Goal: Task Accomplishment & Management: Use online tool/utility

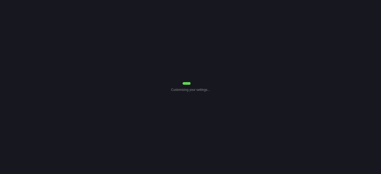
select select "Common Use"
select select "7"
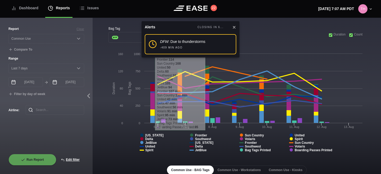
click at [233, 26] on icon at bounding box center [234, 27] width 4 height 4
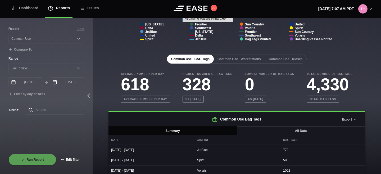
scroll to position [128, 0]
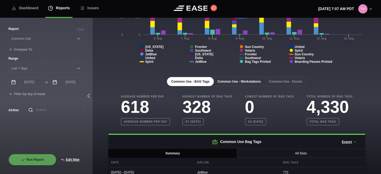
click at [248, 80] on button "Common Use - Workstations" at bounding box center [239, 81] width 52 height 9
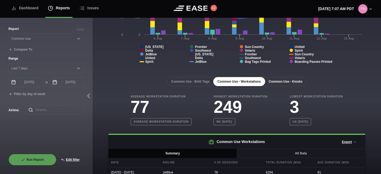
click at [290, 81] on button "Common Use - Kiosks" at bounding box center [285, 81] width 42 height 9
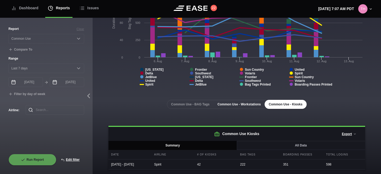
click at [245, 103] on button "Common Use - Workstations" at bounding box center [239, 104] width 52 height 9
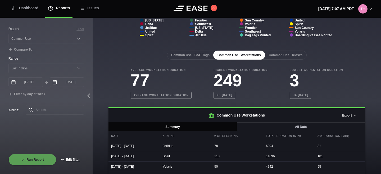
scroll to position [179, 0]
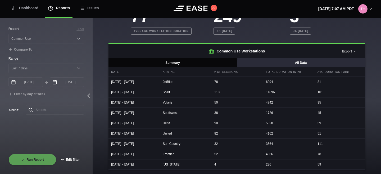
click at [274, 65] on button "All Data" at bounding box center [300, 62] width 128 height 9
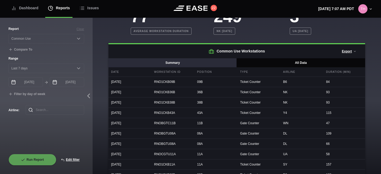
click at [220, 64] on button "Summary" at bounding box center [172, 62] width 128 height 9
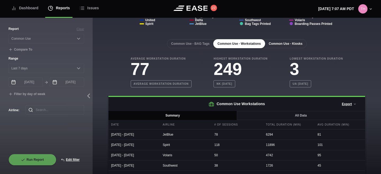
click at [282, 44] on button "Common Use - Kiosks" at bounding box center [285, 43] width 42 height 9
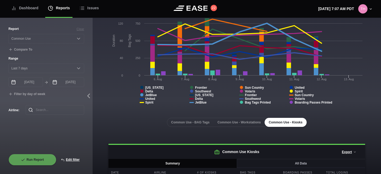
scroll to position [0, 0]
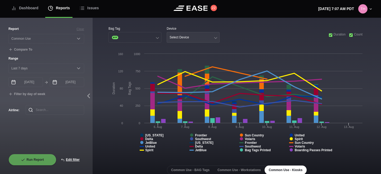
click at [196, 37] on button "Select Device" at bounding box center [192, 37] width 53 height 11
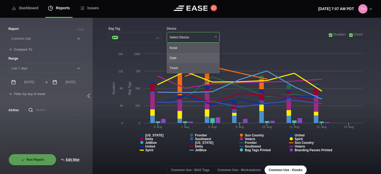
click at [184, 57] on div "Gate" at bounding box center [193, 58] width 52 height 10
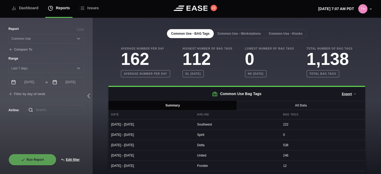
scroll to position [157, 0]
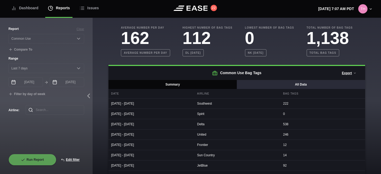
click at [268, 83] on button "All Data" at bounding box center [300, 84] width 128 height 9
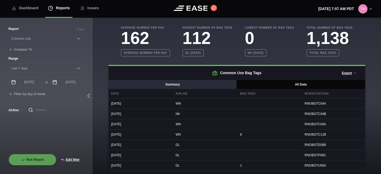
click at [214, 87] on button "Summary" at bounding box center [172, 84] width 128 height 9
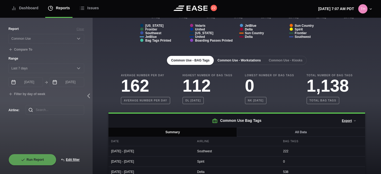
click at [241, 63] on button "Common Use - Workstations" at bounding box center [239, 60] width 52 height 9
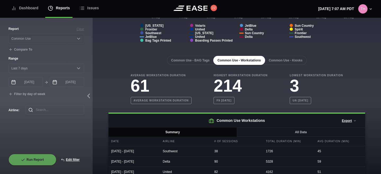
scroll to position [136, 0]
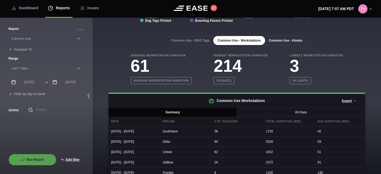
click at [285, 40] on button "Common Use - Kiosks" at bounding box center [285, 40] width 42 height 9
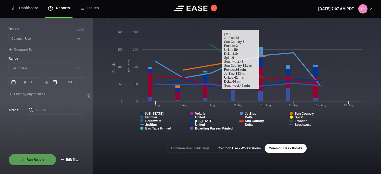
click at [244, 149] on button "Common Use - Workstations" at bounding box center [239, 147] width 52 height 9
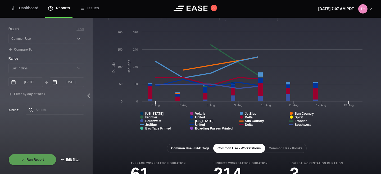
click at [194, 145] on button "Common Use - BAG Tags" at bounding box center [190, 147] width 47 height 9
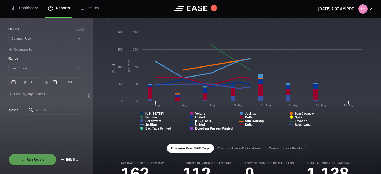
scroll to position [0, 0]
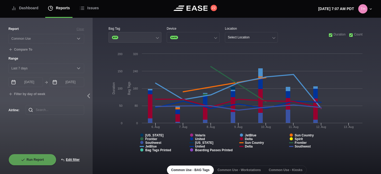
click at [127, 38] on button "BTP" at bounding box center [134, 37] width 53 height 11
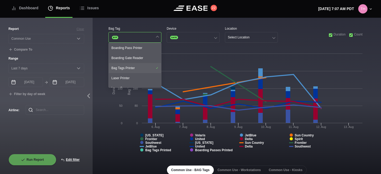
click at [136, 66] on div "Bag Tags Printer" at bounding box center [135, 68] width 52 height 10
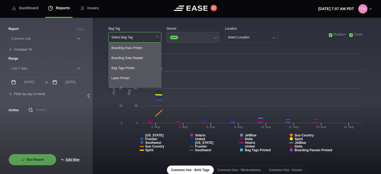
click at [179, 35] on button "GATE" at bounding box center [192, 37] width 53 height 11
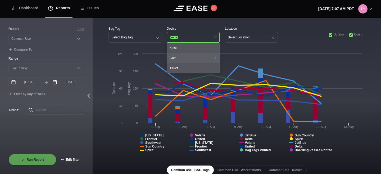
click at [176, 57] on div "Gate" at bounding box center [193, 58] width 52 height 10
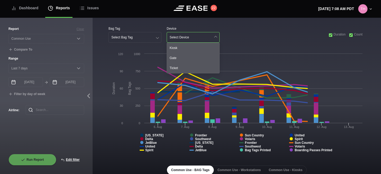
click at [207, 26] on div "Device" at bounding box center [192, 28] width 53 height 5
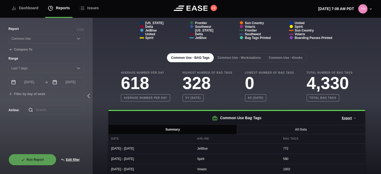
scroll to position [168, 0]
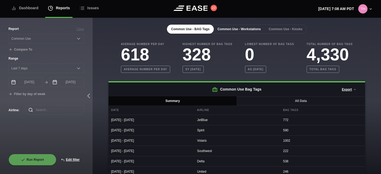
click at [237, 27] on button "Common Use - Workstations" at bounding box center [239, 29] width 52 height 9
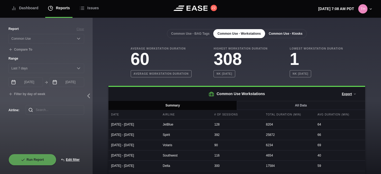
click at [275, 35] on button "Common Use - Kiosks" at bounding box center [285, 33] width 42 height 9
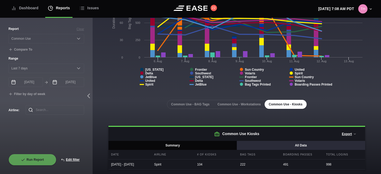
click at [262, 141] on button "All Data" at bounding box center [300, 145] width 128 height 9
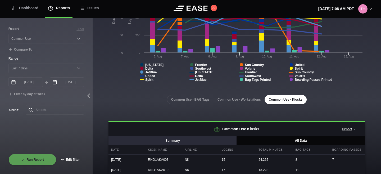
click at [219, 139] on button "Summary" at bounding box center [172, 140] width 128 height 9
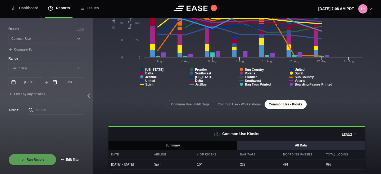
click at [265, 141] on button "All Data" at bounding box center [300, 145] width 128 height 9
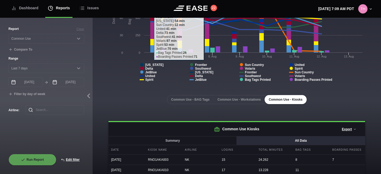
click at [111, 78] on rect at bounding box center [236, 34] width 256 height 106
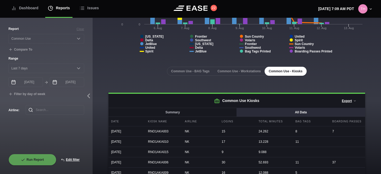
scroll to position [132, 0]
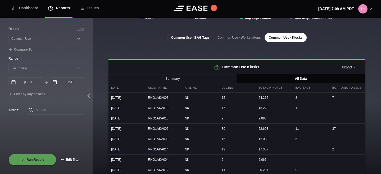
click at [185, 41] on button "Common Use - BAG Tags" at bounding box center [190, 37] width 47 height 9
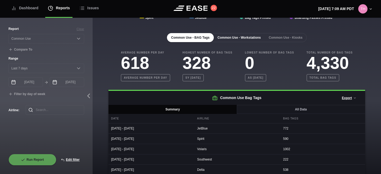
click at [235, 35] on button "Common Use - Workstations" at bounding box center [239, 37] width 52 height 9
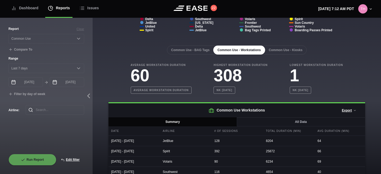
scroll to position [133, 0]
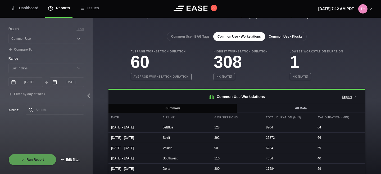
click at [289, 37] on button "Common Use - Kiosks" at bounding box center [285, 36] width 42 height 9
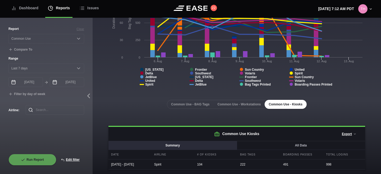
click at [220, 141] on button "Summary" at bounding box center [172, 145] width 128 height 9
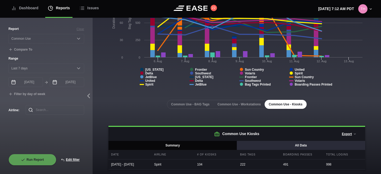
click at [281, 144] on button "All Data" at bounding box center [300, 145] width 128 height 9
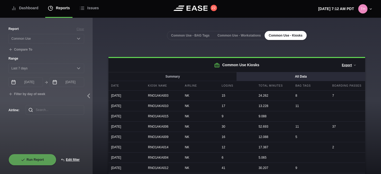
scroll to position [149, 0]
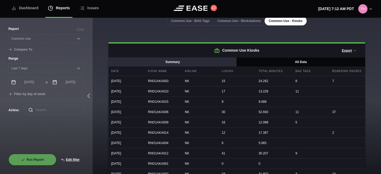
click at [222, 59] on button "Summary" at bounding box center [172, 61] width 128 height 9
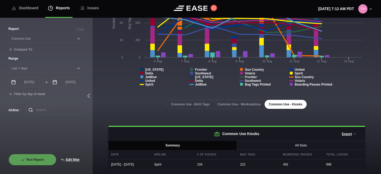
click at [294, 134] on h2 "Common Use Kiosks Export Summary Data (CSV) All Data (CSV)" at bounding box center [236, 134] width 256 height 14
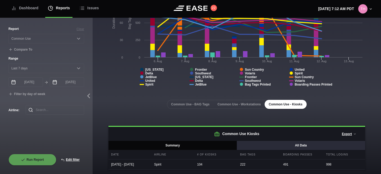
click at [288, 141] on button "All Data" at bounding box center [300, 145] width 128 height 9
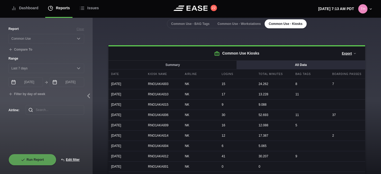
scroll to position [83, 0]
